Goal: Task Accomplishment & Management: Manage account settings

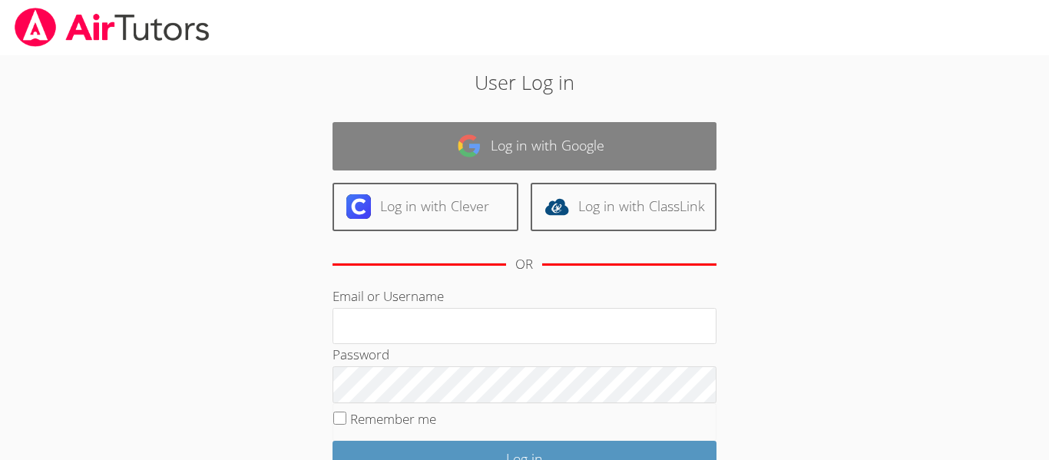
click at [612, 145] on link "Log in with Google" at bounding box center [524, 146] width 384 height 48
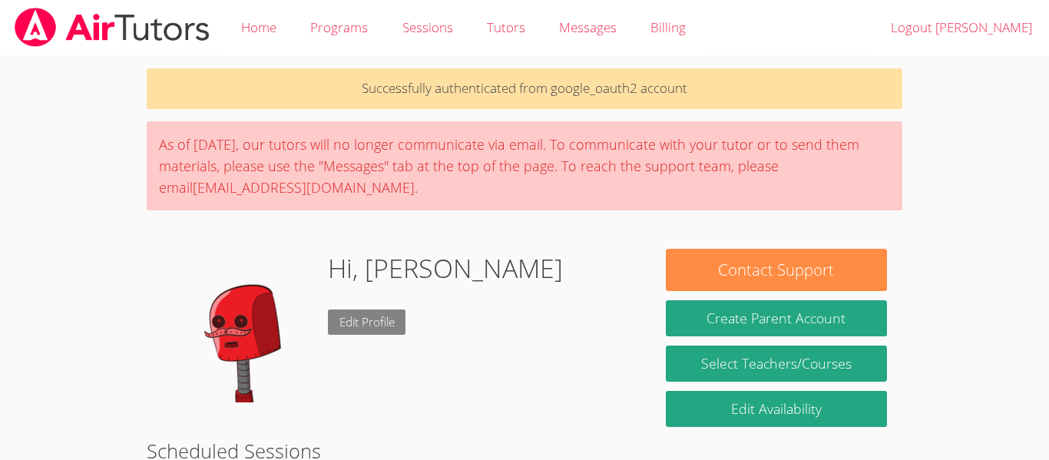
click at [399, 329] on link "Edit Profile" at bounding box center [367, 321] width 78 height 25
